Goal: Information Seeking & Learning: Learn about a topic

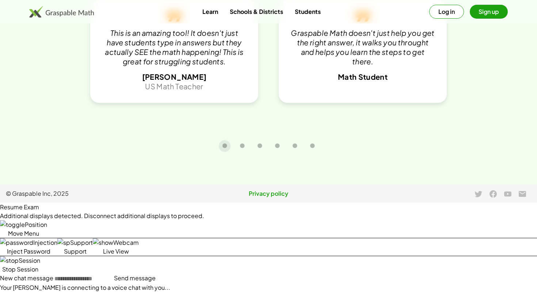
scroll to position [1579, 0]
click at [240, 148] on icon "Carousel slide 2 of 6" at bounding box center [242, 145] width 5 height 5
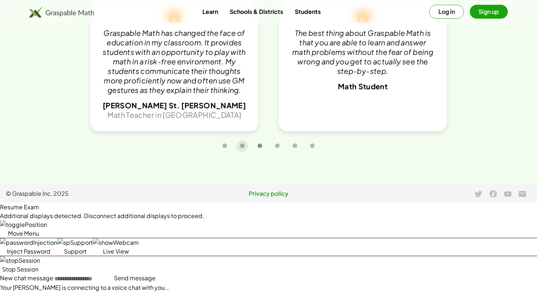
click at [259, 148] on icon "Carousel slide 3 of 6" at bounding box center [259, 145] width 5 height 5
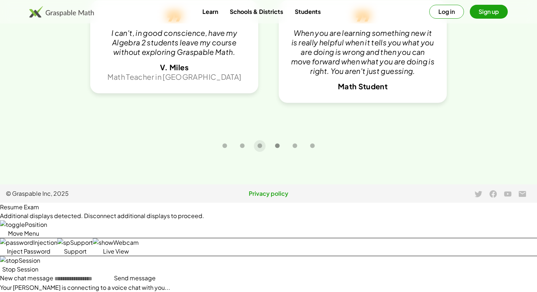
click at [277, 148] on icon "Carousel slide 4 of 6" at bounding box center [277, 145] width 5 height 5
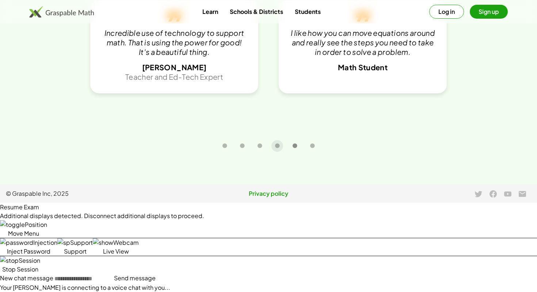
click at [293, 148] on icon "Carousel slide 5 of 6" at bounding box center [294, 145] width 5 height 5
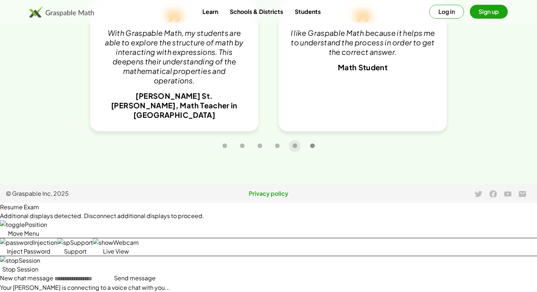
click at [307, 152] on button "Carousel slide 6 of 6" at bounding box center [313, 146] width 12 height 12
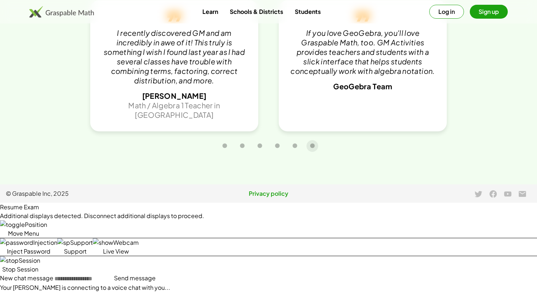
click at [269, 9] on link "Schools & Districts" at bounding box center [256, 12] width 65 height 14
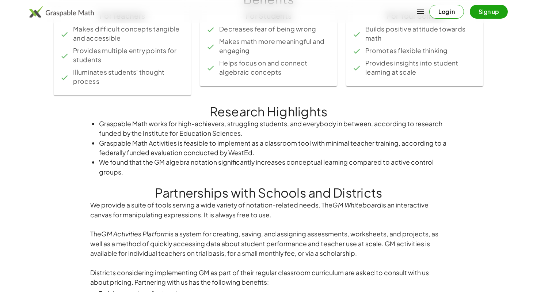
scroll to position [355, 0]
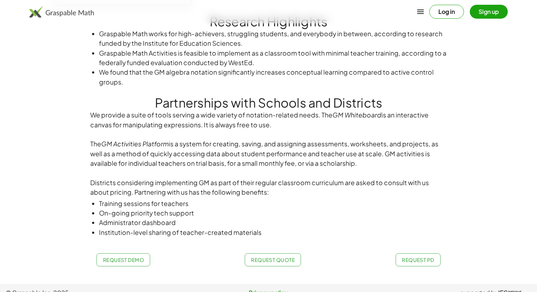
click at [53, 19] on div "Log in Sign up" at bounding box center [268, 12] width 537 height 18
click at [49, 11] on img at bounding box center [61, 12] width 65 height 12
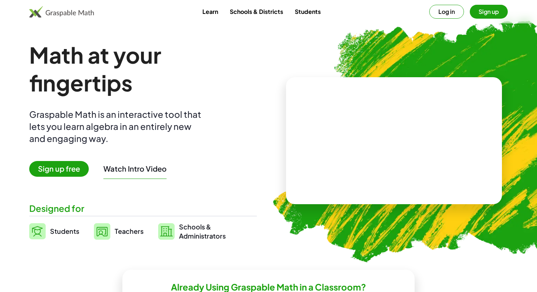
click at [72, 167] on span "Sign up free" at bounding box center [59, 169] width 60 height 16
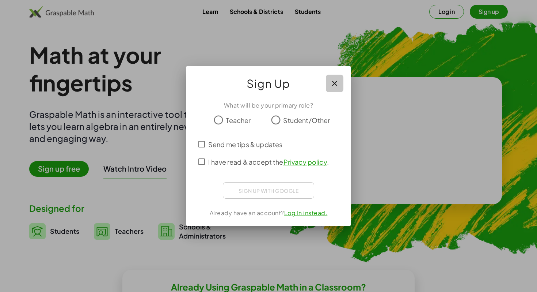
click at [336, 80] on icon "button" at bounding box center [334, 83] width 9 height 9
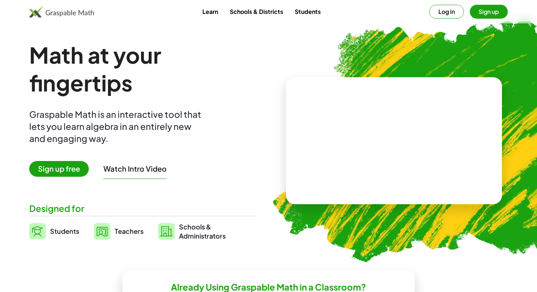
click at [129, 171] on button "Watch Intro Video" at bounding box center [134, 169] width 63 height 10
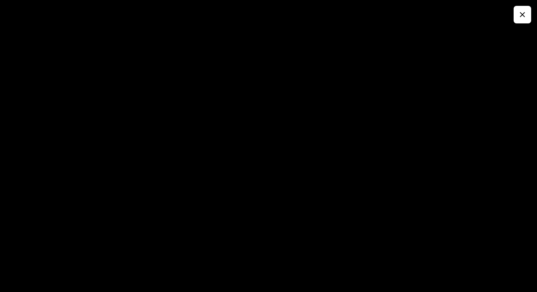
click at [527, 18] on button "button" at bounding box center [523, 15] width 18 height 18
